Goal: Task Accomplishment & Management: Manage account settings

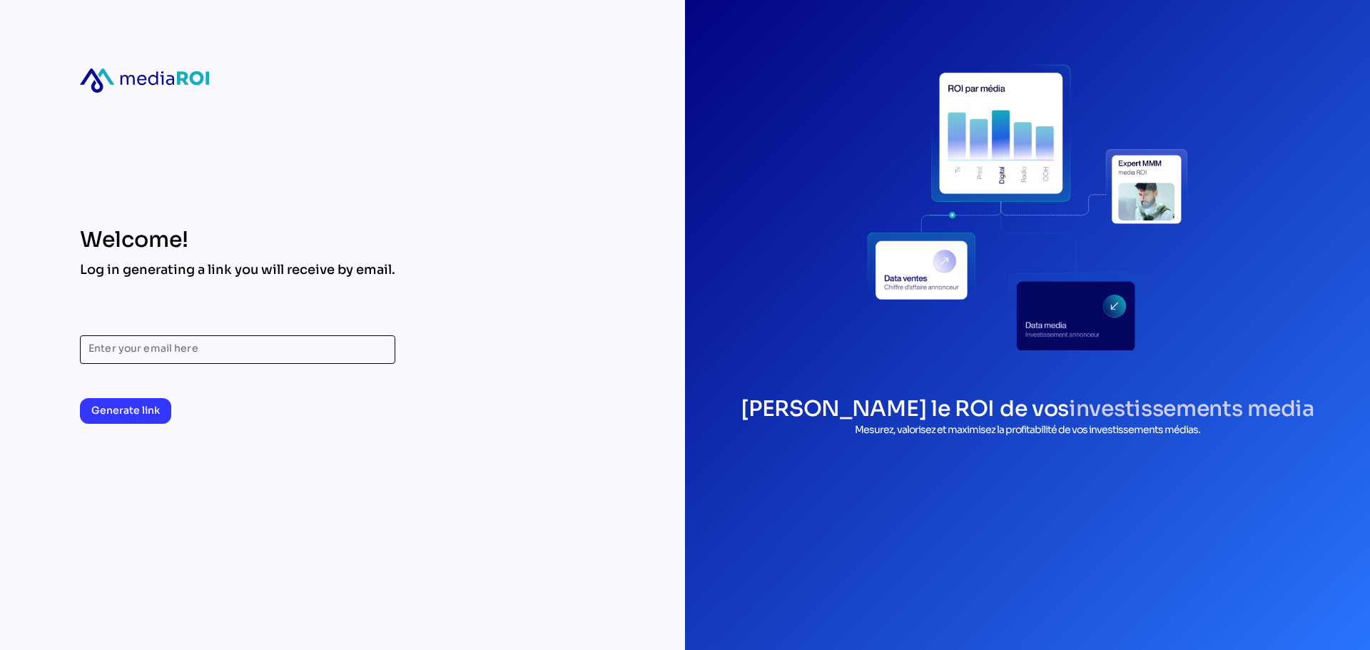
click at [233, 350] on input "Enter your email here" at bounding box center [237, 349] width 298 height 29
click at [273, 230] on div "Welcome!" at bounding box center [237, 240] width 315 height 26
click at [144, 350] on input "Enter your email here" at bounding box center [237, 349] width 298 height 29
type input "**********"
click at [131, 415] on span "Generate link" at bounding box center [125, 410] width 69 height 17
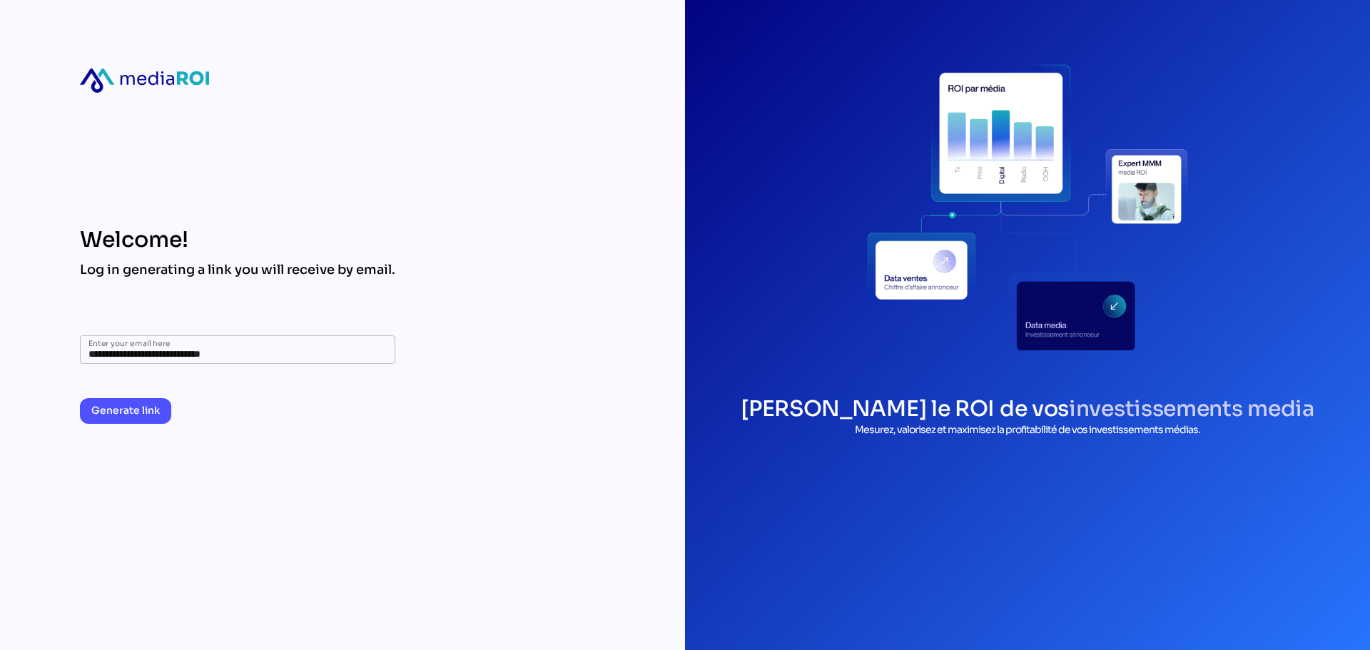
click at [139, 411] on span "Generate link" at bounding box center [125, 410] width 69 height 17
